Goal: Navigation & Orientation: Find specific page/section

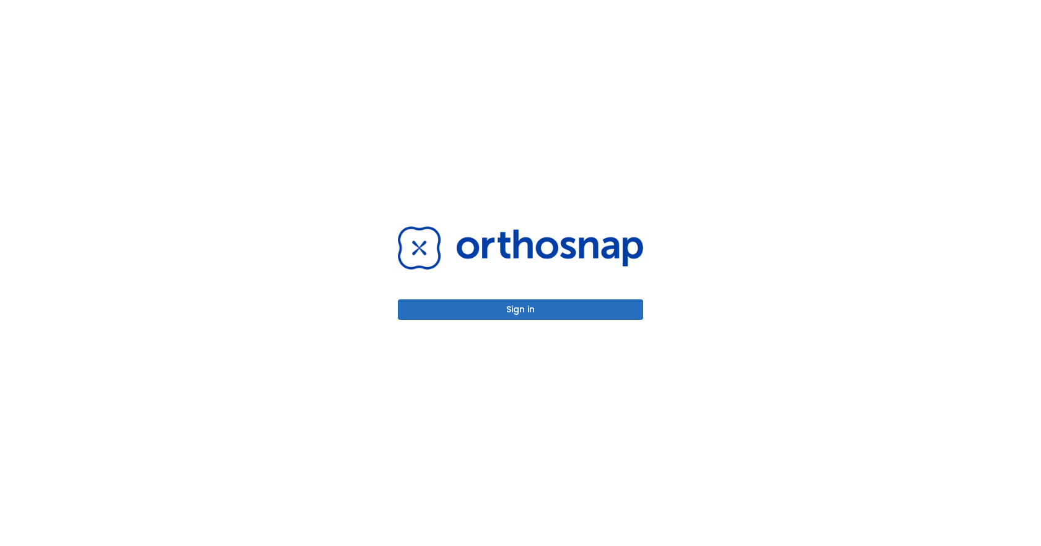
click at [535, 316] on button "Sign in" at bounding box center [520, 309] width 245 height 20
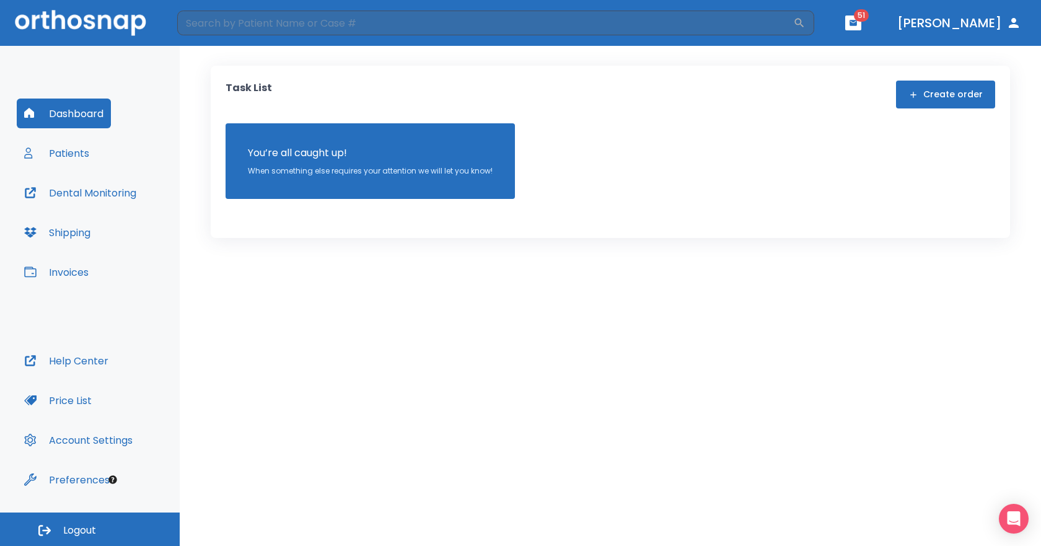
click at [1010, 22] on icon "button" at bounding box center [1014, 22] width 15 height 15
click at [1009, 22] on icon "button" at bounding box center [1014, 22] width 15 height 15
click at [932, 27] on button "[PERSON_NAME]" at bounding box center [960, 23] width 134 height 22
